Goal: Transaction & Acquisition: Purchase product/service

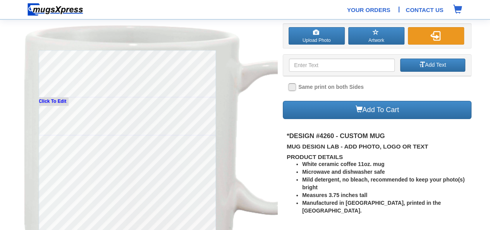
click at [435, 36] on img "button" at bounding box center [435, 36] width 10 height 10
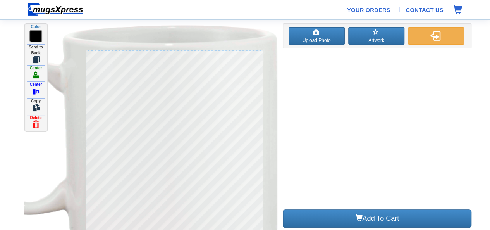
type input "Don't be afraid of commitments!"
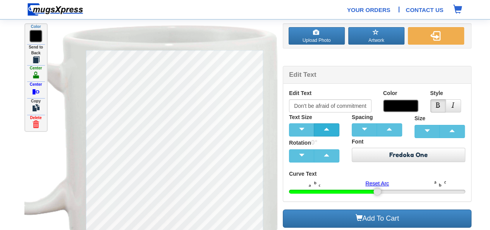
click at [335, 126] on button "button" at bounding box center [327, 129] width 26 height 13
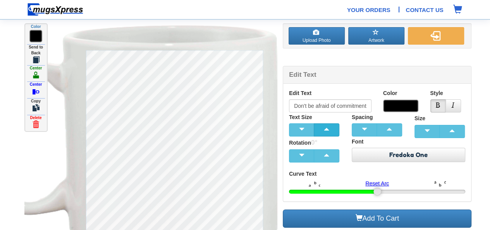
click at [335, 126] on button "button" at bounding box center [327, 129] width 26 height 13
click at [367, 127] on span "button" at bounding box center [364, 128] width 15 height 5
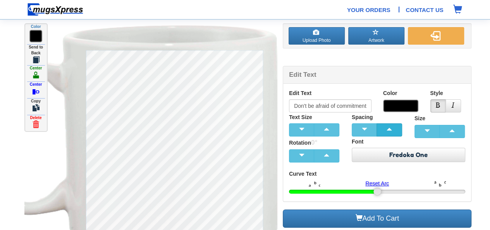
click at [383, 127] on span "button" at bounding box center [388, 128] width 15 height 5
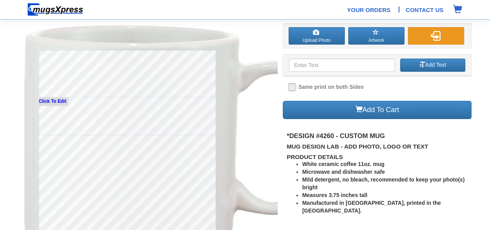
click at [438, 39] on img "button" at bounding box center [435, 36] width 10 height 10
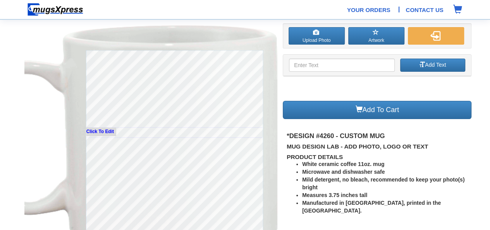
type input "Don't be afraid of commitments!"
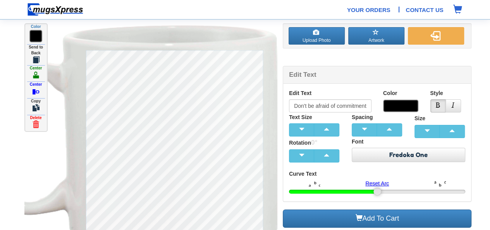
click at [268, 151] on div "Click To Edit" at bounding box center [150, 136] width 253 height 227
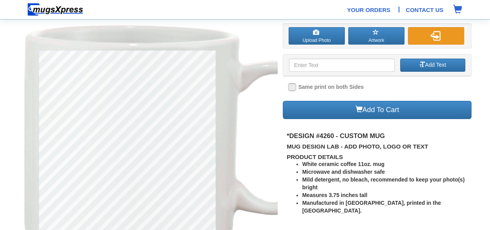
click at [445, 39] on button "button" at bounding box center [436, 35] width 56 height 17
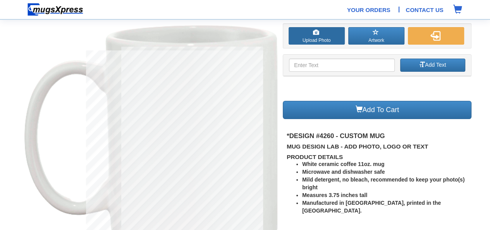
type input "Don't be afraid of commitments!"
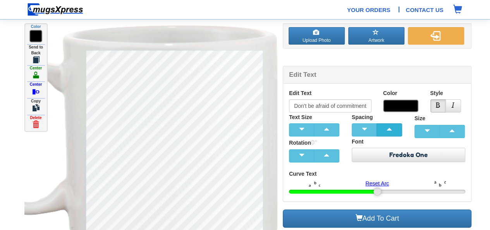
click at [388, 127] on span "button" at bounding box center [388, 128] width 15 height 5
click at [371, 127] on span "button" at bounding box center [364, 128] width 15 height 5
click at [450, 126] on button "button" at bounding box center [452, 131] width 26 height 13
click at [437, 128] on button "button" at bounding box center [427, 131] width 26 height 13
click at [331, 126] on span "button" at bounding box center [326, 128] width 15 height 5
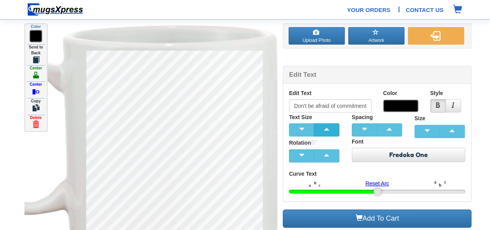
click at [331, 126] on span "button" at bounding box center [326, 128] width 15 height 5
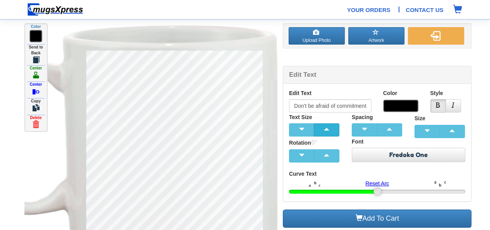
click at [331, 126] on span "button" at bounding box center [326, 128] width 15 height 5
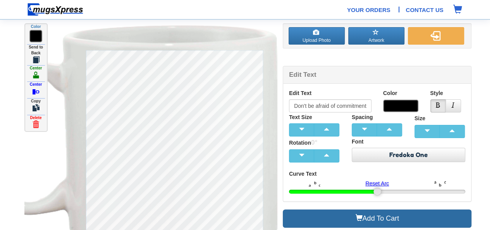
click at [393, 218] on link "Add To Cart" at bounding box center [377, 218] width 189 height 18
